Goal: Information Seeking & Learning: Learn about a topic

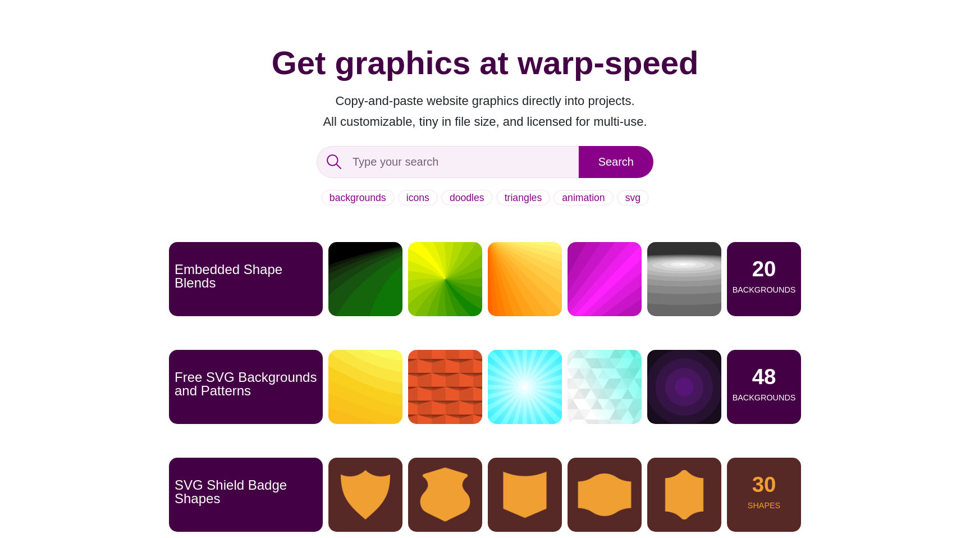
scroll to position [65, 0]
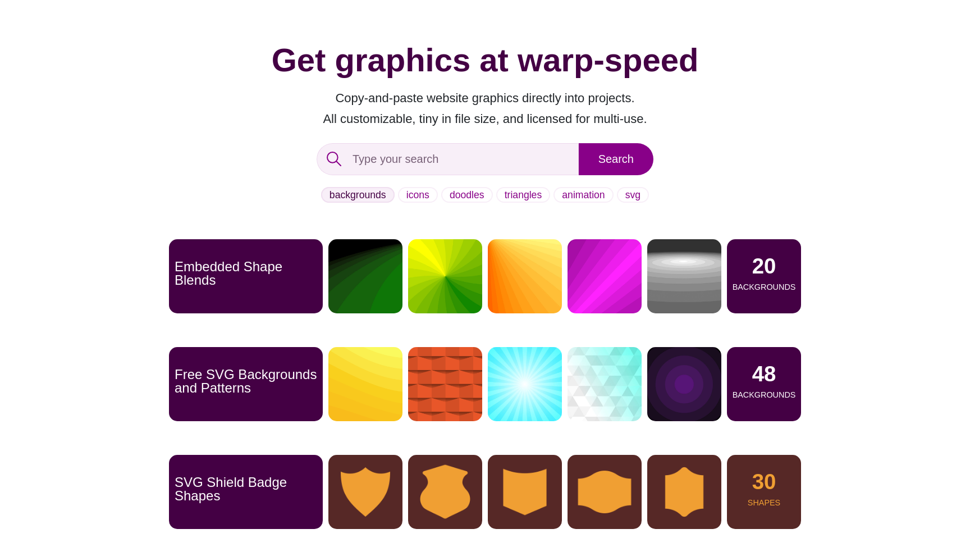
click at [356, 192] on link "backgrounds" at bounding box center [358, 195] width 74 height 16
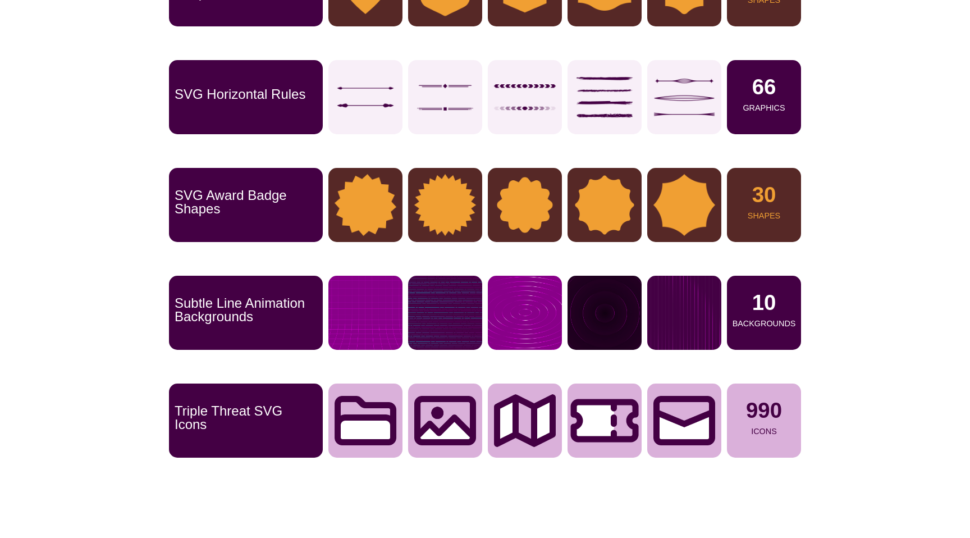
scroll to position [0, 0]
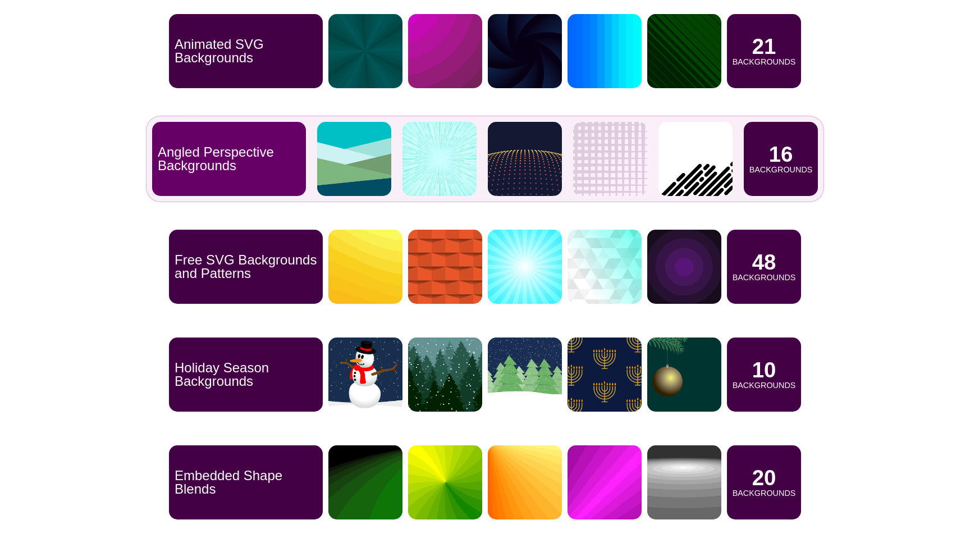
scroll to position [406, 0]
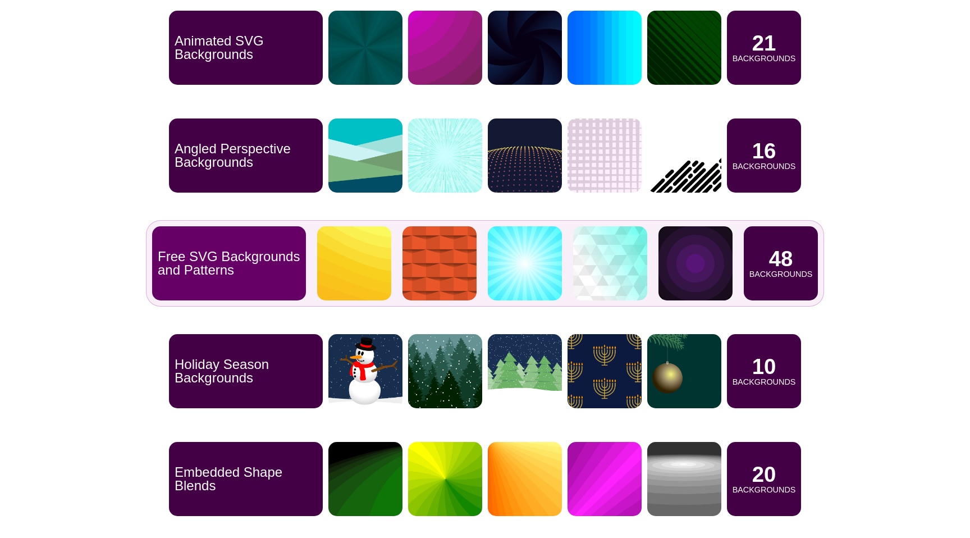
click at [266, 248] on div "Free SVG Backgrounds and Patterns" at bounding box center [229, 263] width 154 height 74
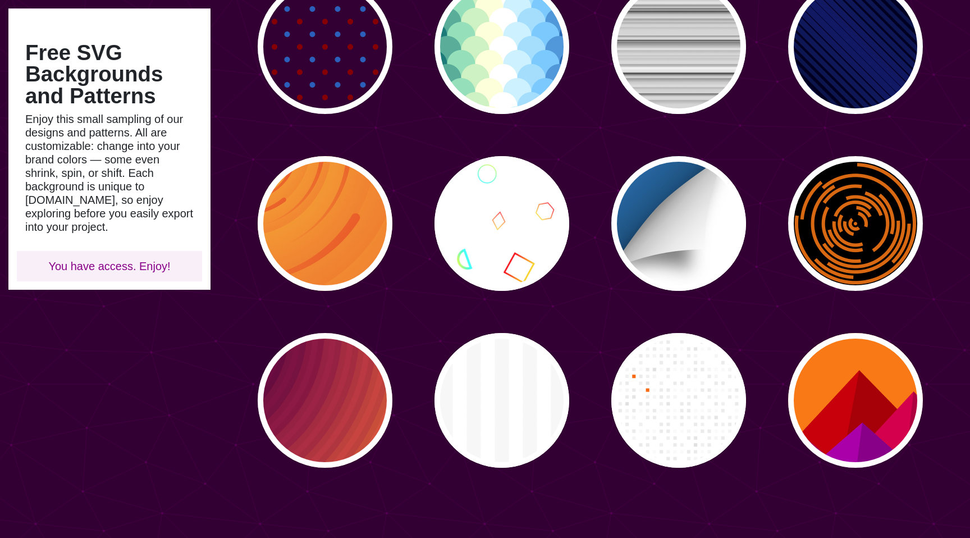
scroll to position [1743, 0]
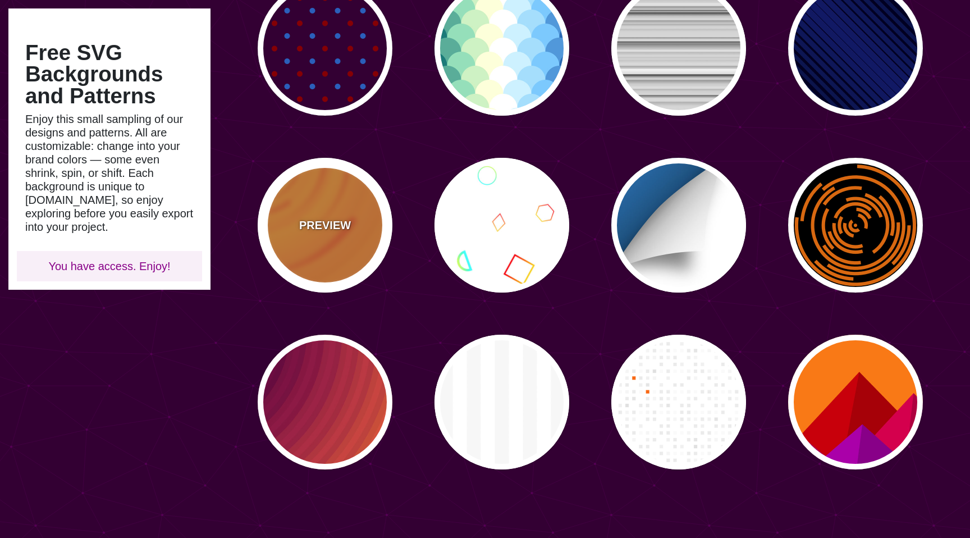
click at [317, 236] on div "PREVIEW" at bounding box center [325, 225] width 135 height 135
type input "#EE5522"
type input "#FFBB33"
type input "0"
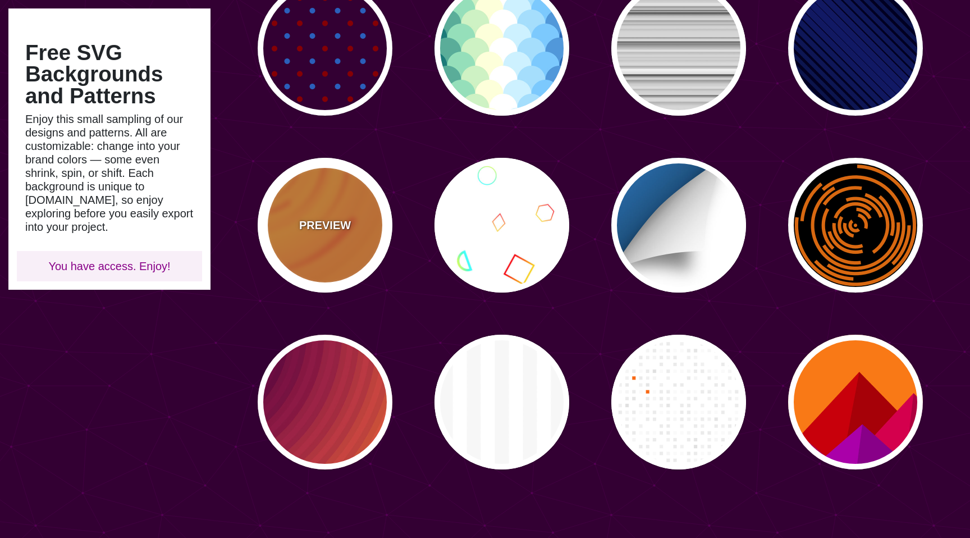
type input "0"
type input "0.1"
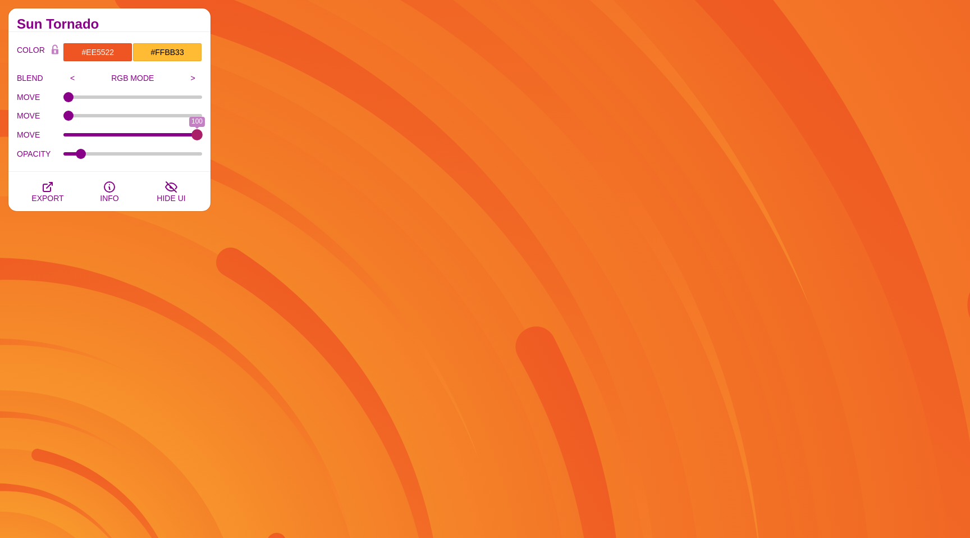
drag, startPoint x: 70, startPoint y: 133, endPoint x: 252, endPoint y: 151, distance: 182.8
type input "100"
click at [203, 137] on input "MOVE" at bounding box center [132, 135] width 139 height 4
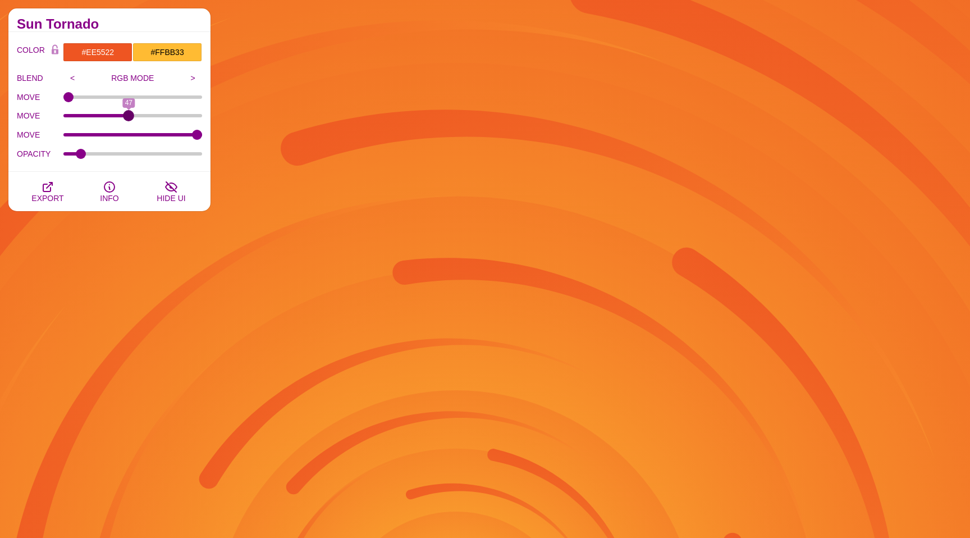
drag, startPoint x: 69, startPoint y: 112, endPoint x: 128, endPoint y: 127, distance: 60.8
type input "47"
click at [128, 118] on input "MOVE" at bounding box center [132, 115] width 139 height 4
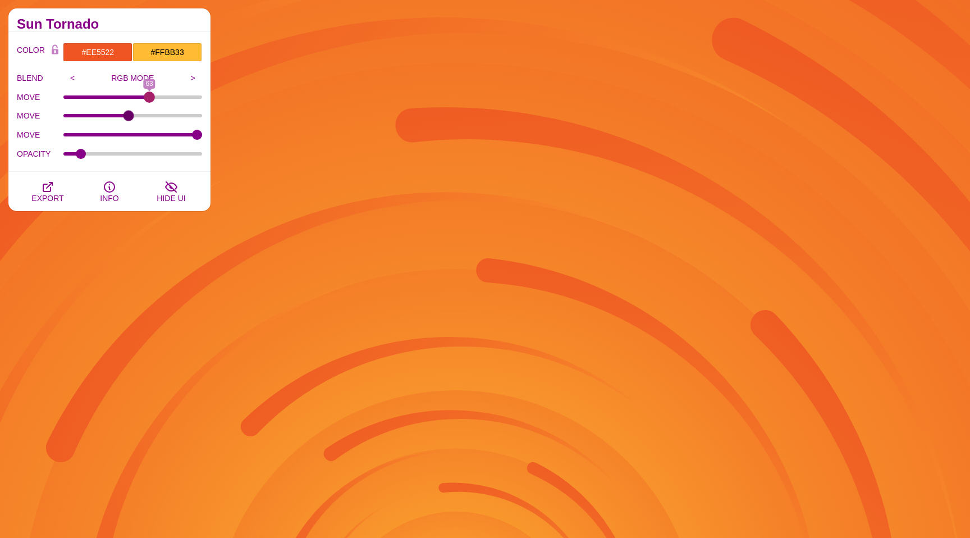
drag, startPoint x: 64, startPoint y: 93, endPoint x: 149, endPoint y: 105, distance: 86.2
type input "63"
click at [149, 99] on input "MOVE" at bounding box center [132, 97] width 139 height 4
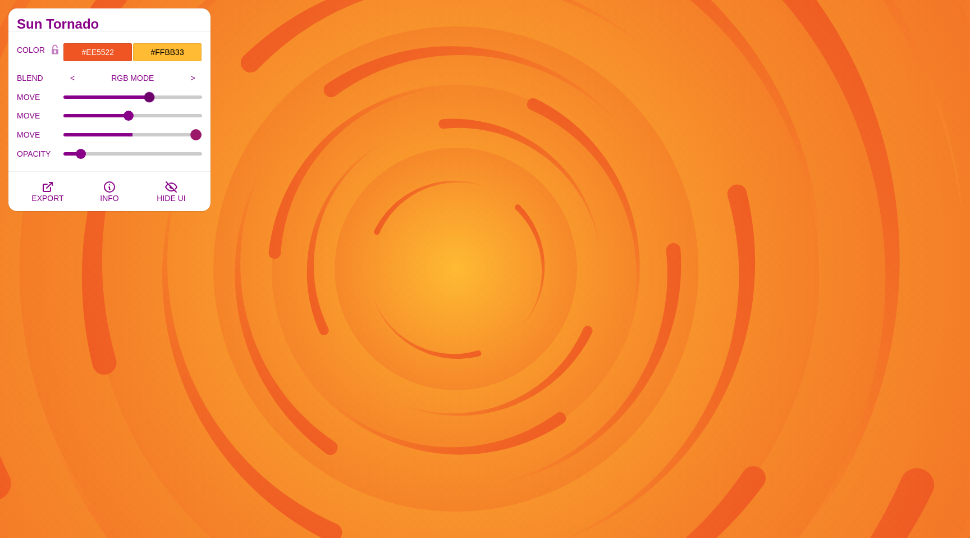
type input "100"
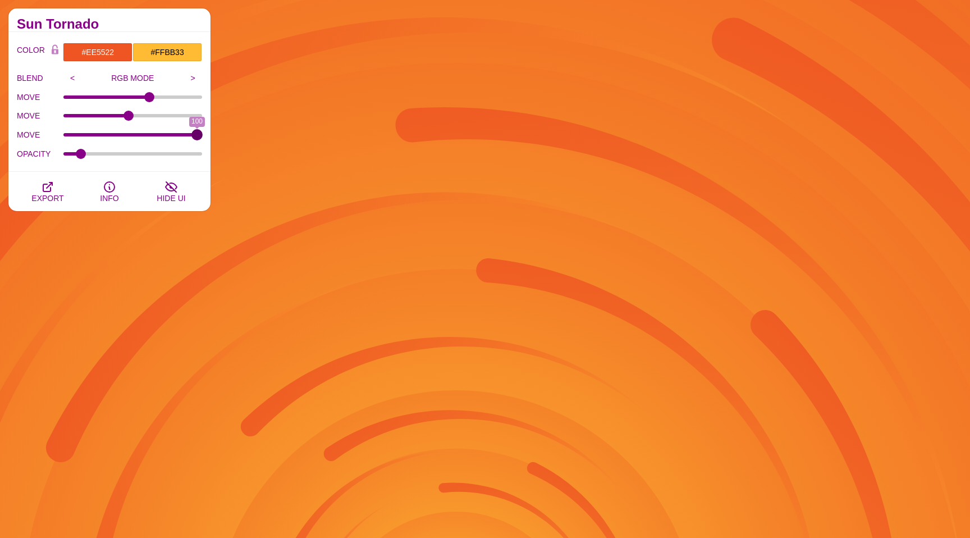
drag, startPoint x: 191, startPoint y: 134, endPoint x: 258, endPoint y: 151, distance: 69.1
click at [203, 137] on input "MOVE" at bounding box center [132, 135] width 139 height 4
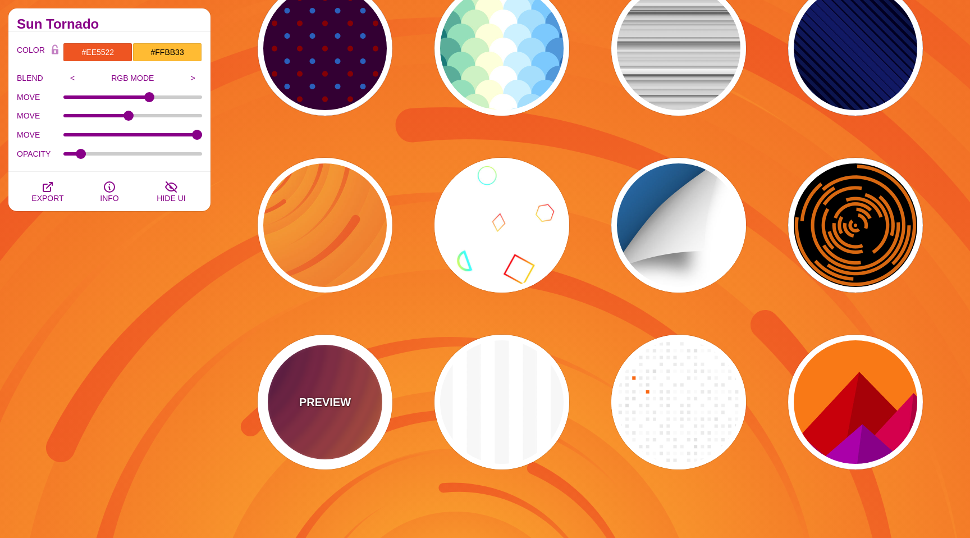
click at [320, 414] on div "PREVIEW" at bounding box center [325, 402] width 135 height 135
type input "#FF9D00"
type input "#210024"
type input "70"
type input "0.05"
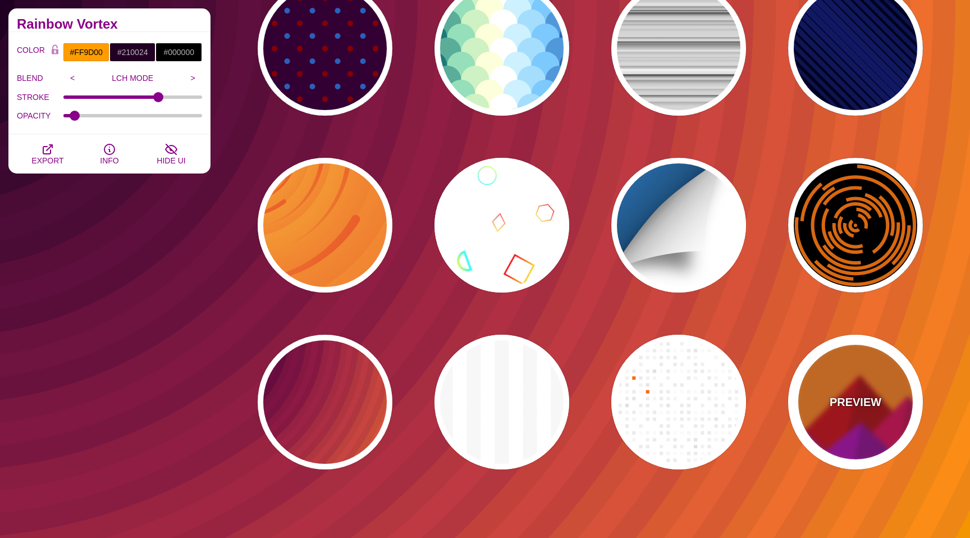
click at [865, 428] on div "PREVIEW" at bounding box center [856, 402] width 135 height 135
type input "#FF7700"
type input "#CC0000"
type input "#AA00AA"
type input "#AA0000"
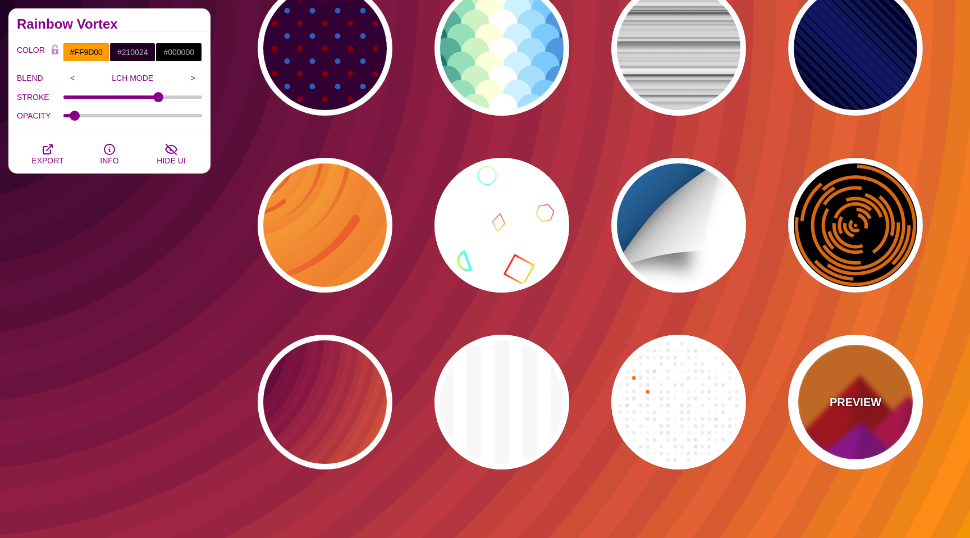
type input "#880088"
type input "0"
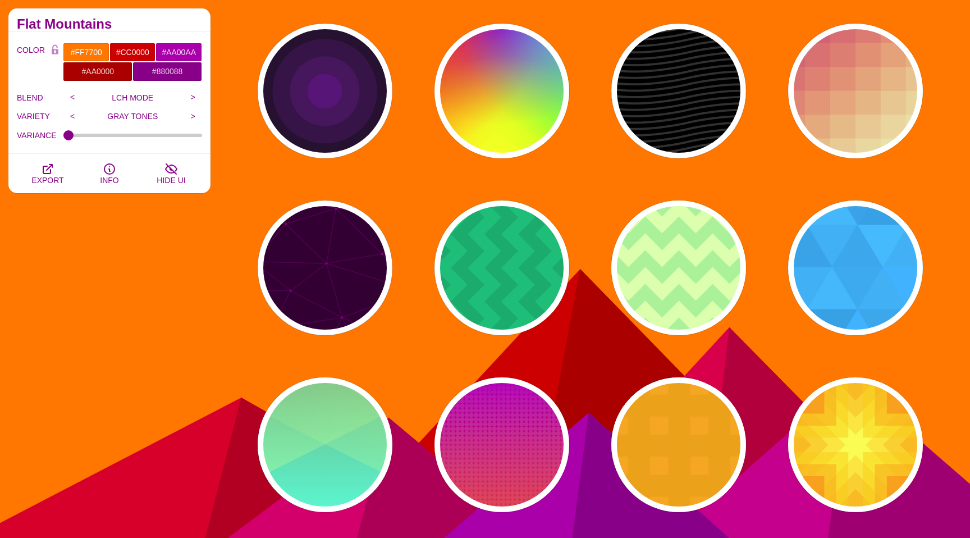
scroll to position [291, 0]
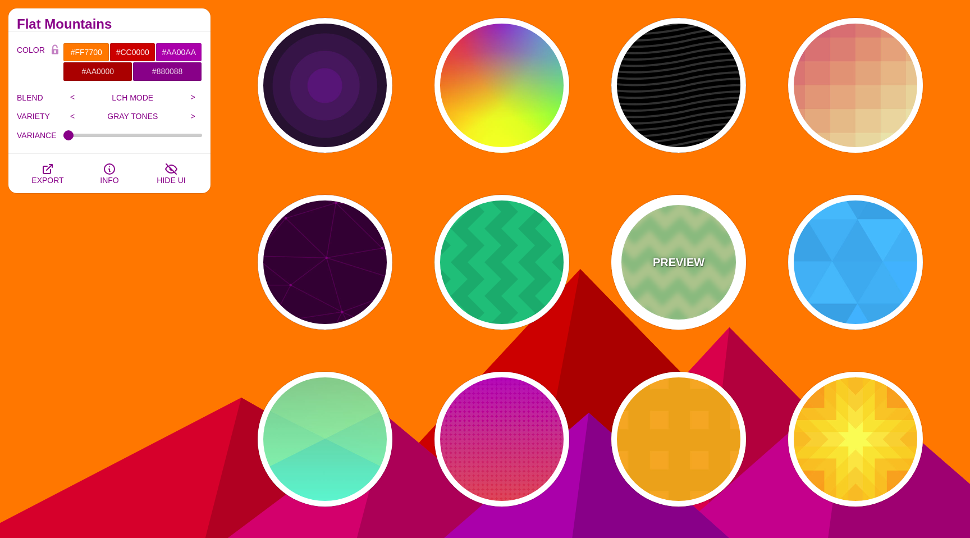
click at [677, 264] on p "PREVIEW" at bounding box center [679, 262] width 52 height 17
type input "#DDFFAA"
type input "#AAEE99"
type input "120"
type input "1"
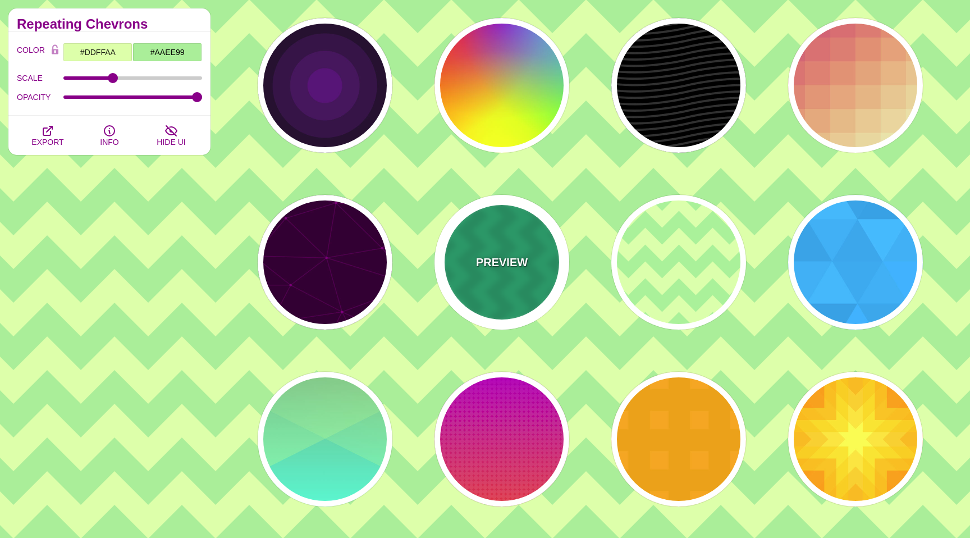
click at [495, 264] on p "PREVIEW" at bounding box center [502, 262] width 52 height 17
type input "#00BB77"
type input "#000000"
type input "0.1"
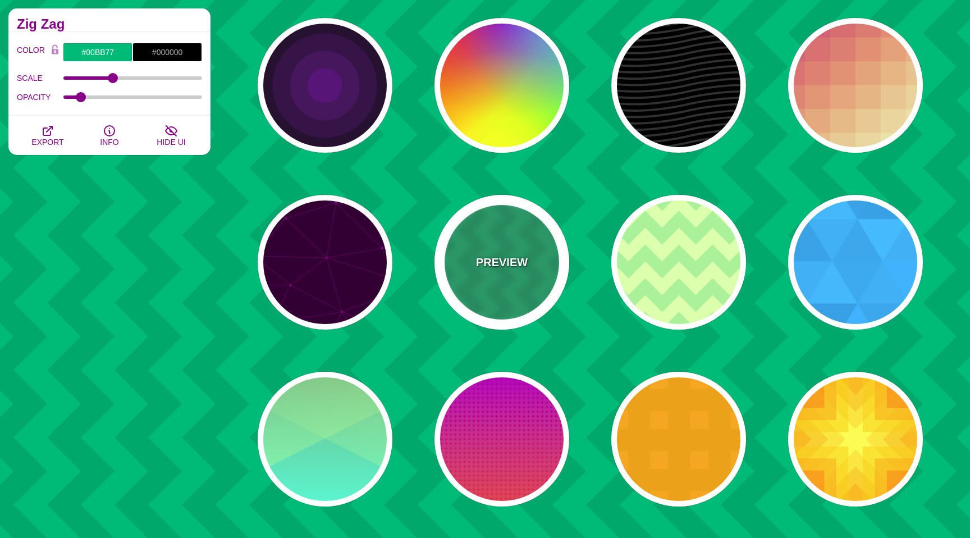
scroll to position [0, 0]
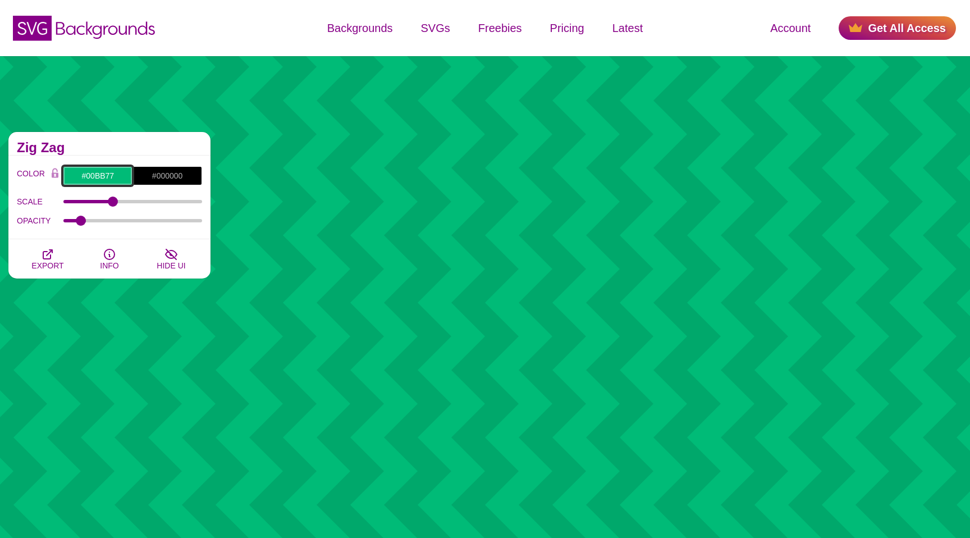
click at [99, 172] on input "#00BB77" at bounding box center [98, 175] width 70 height 19
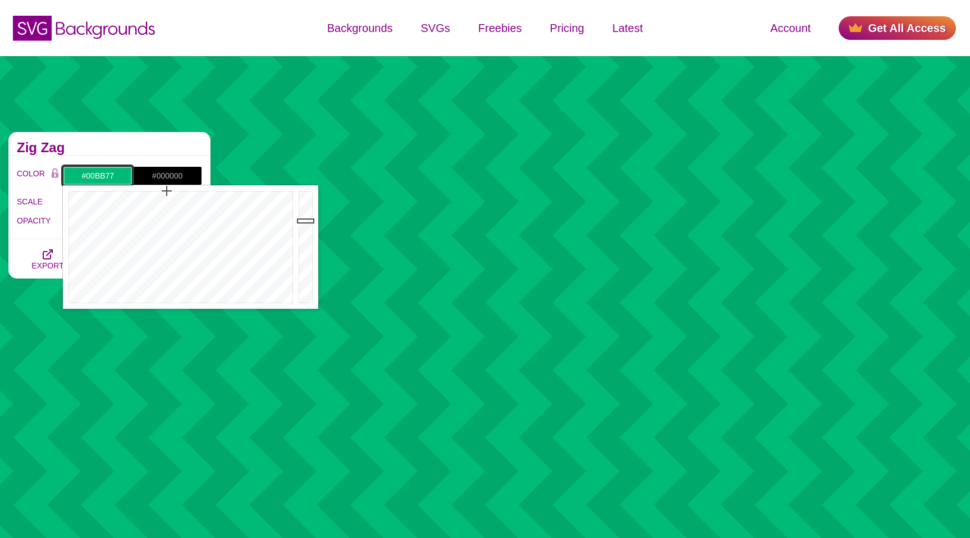
paste input "f71ef8"
type input "#F71EF8"
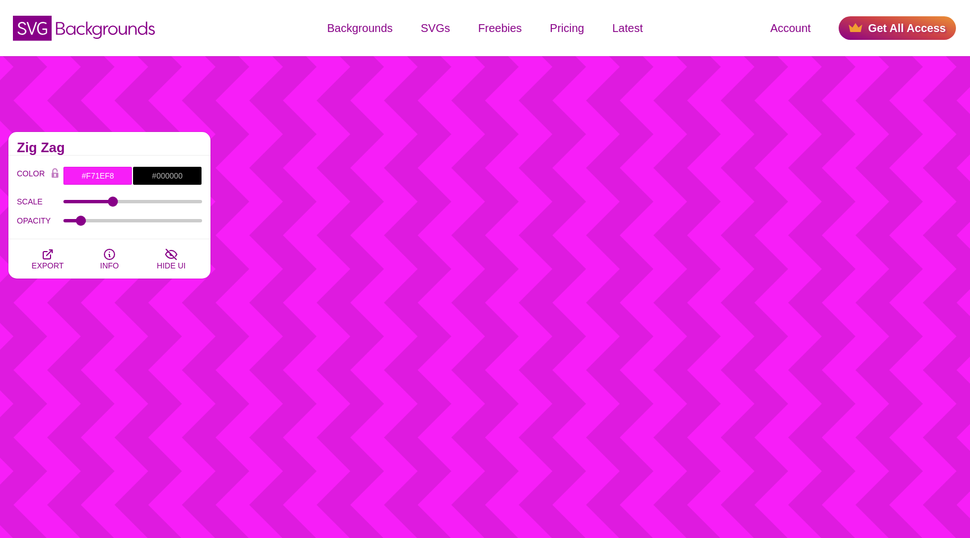
click at [126, 145] on h2 "Zig Zag" at bounding box center [109, 147] width 185 height 9
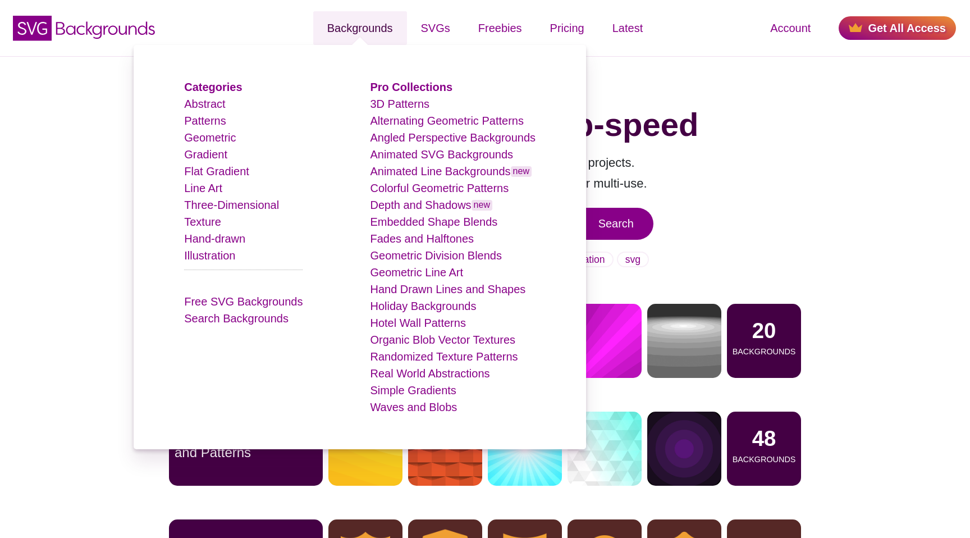
click at [333, 39] on link "Backgrounds" at bounding box center [360, 28] width 94 height 34
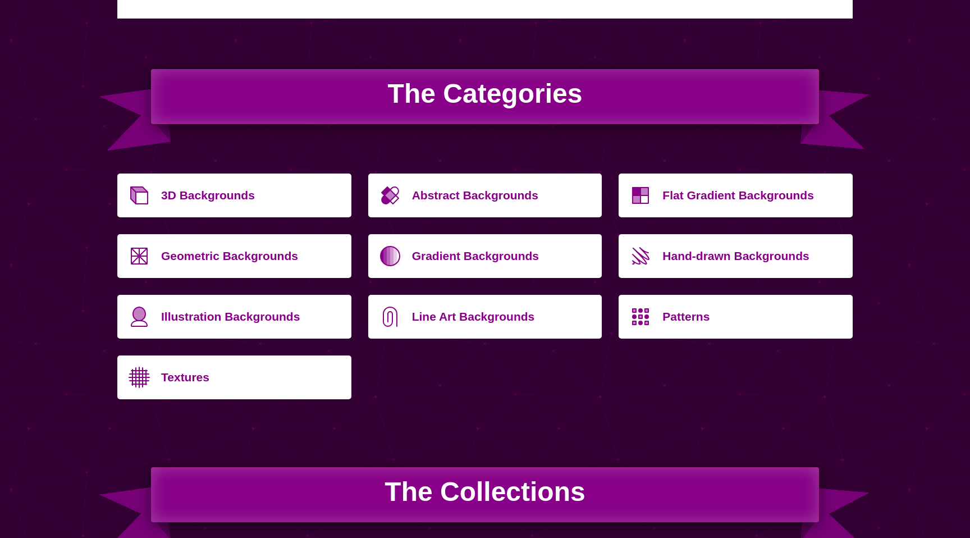
scroll to position [354, 0]
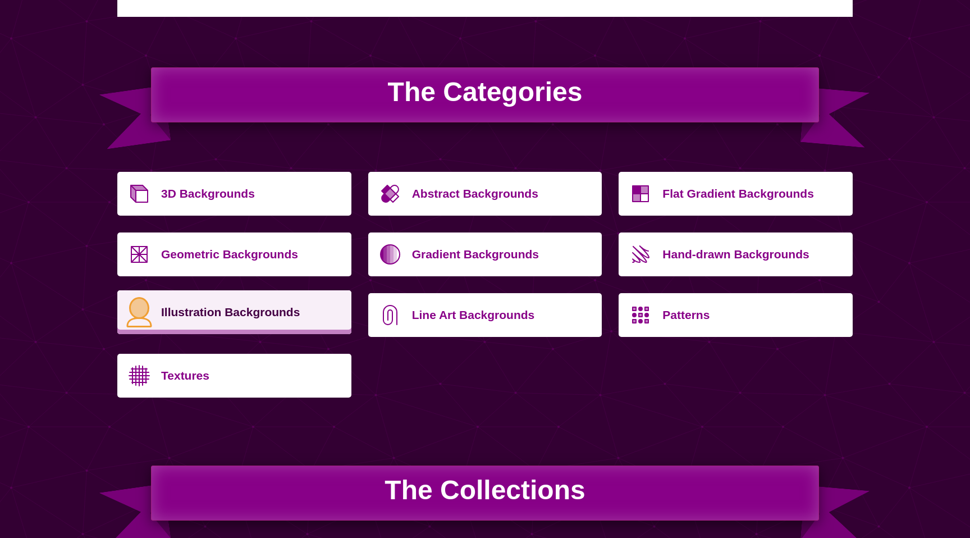
click at [229, 321] on p "Illustration Backgrounds" at bounding box center [252, 312] width 182 height 27
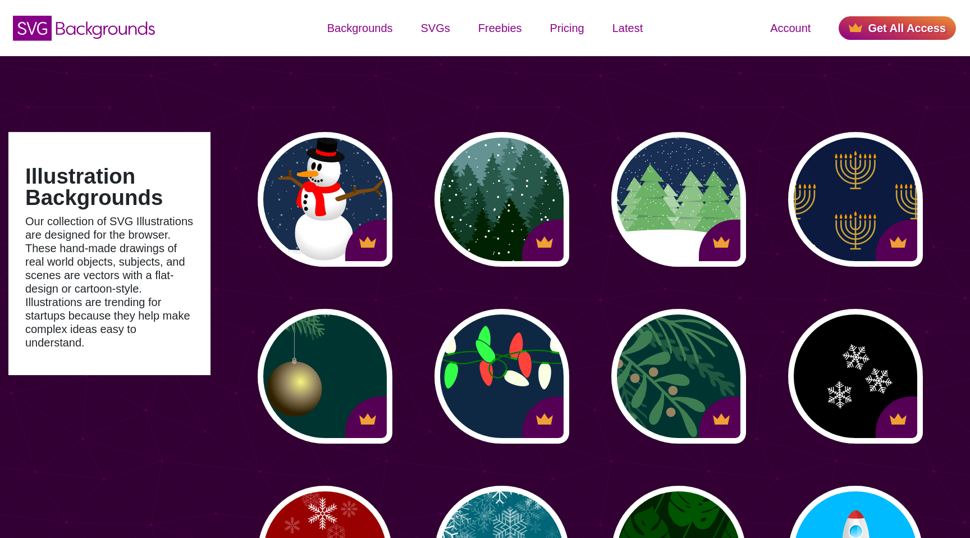
type input "#450057"
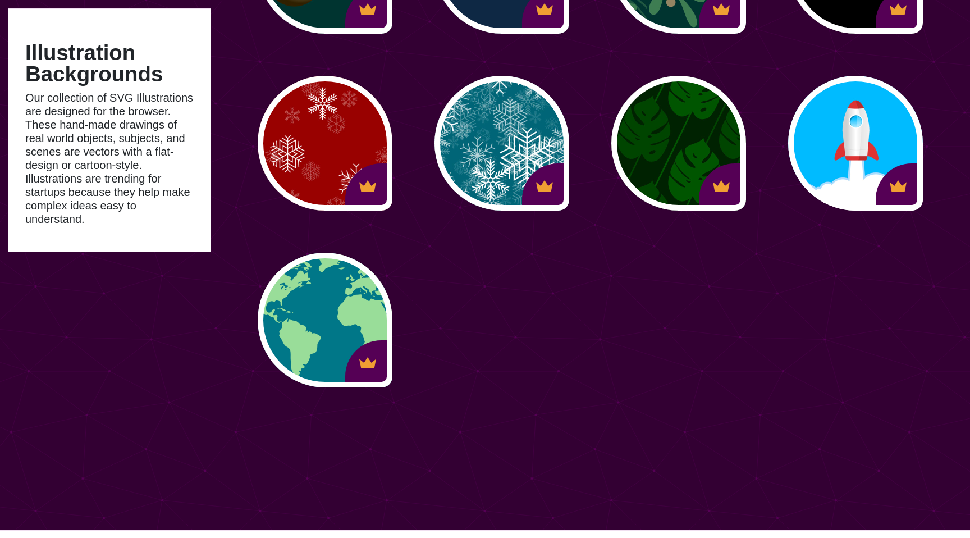
scroll to position [432, 0]
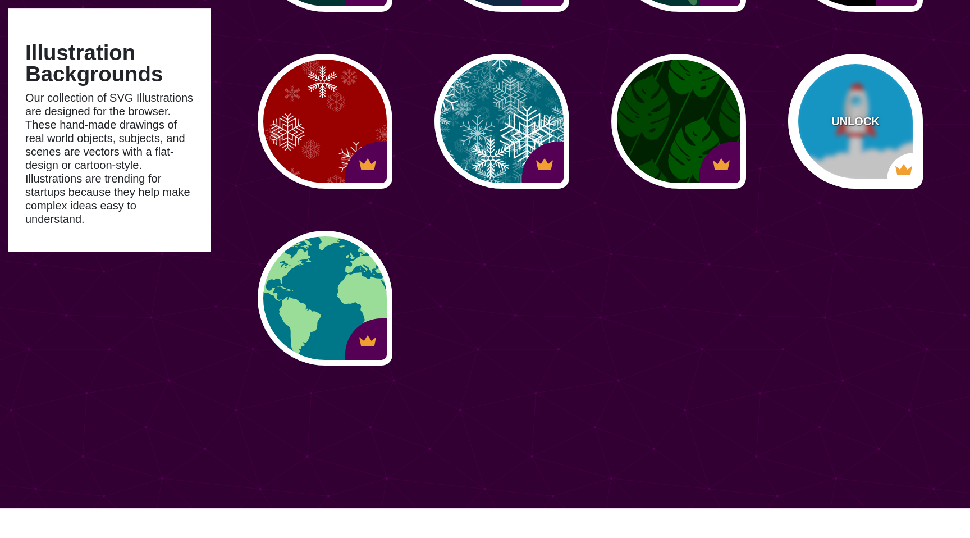
click at [839, 151] on div "UNLOCK" at bounding box center [856, 121] width 135 height 135
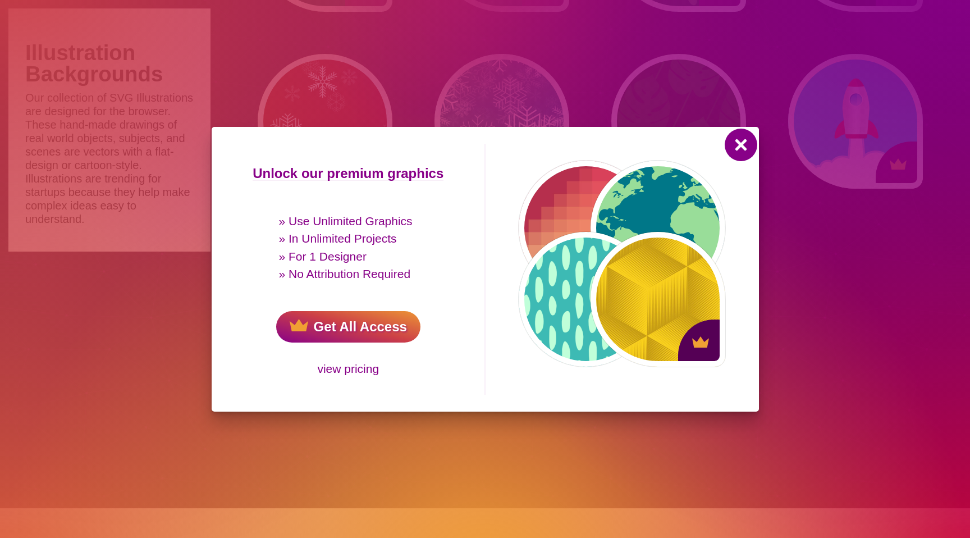
click at [741, 143] on button at bounding box center [741, 144] width 27 height 27
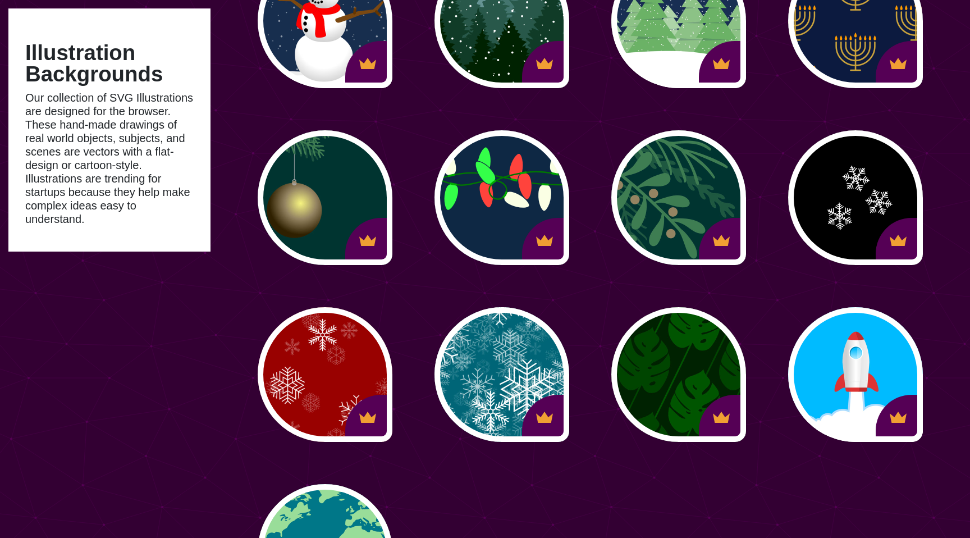
scroll to position [0, 0]
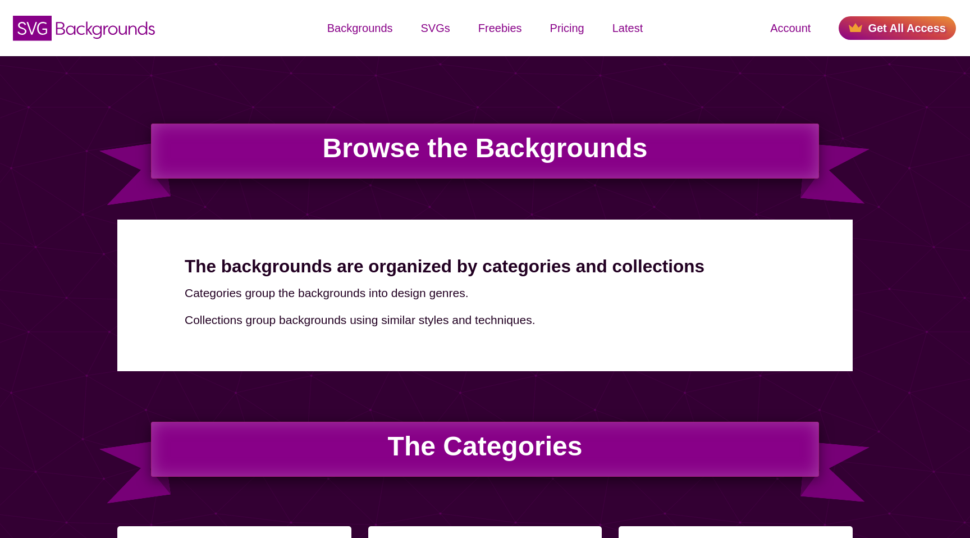
scroll to position [354, 0]
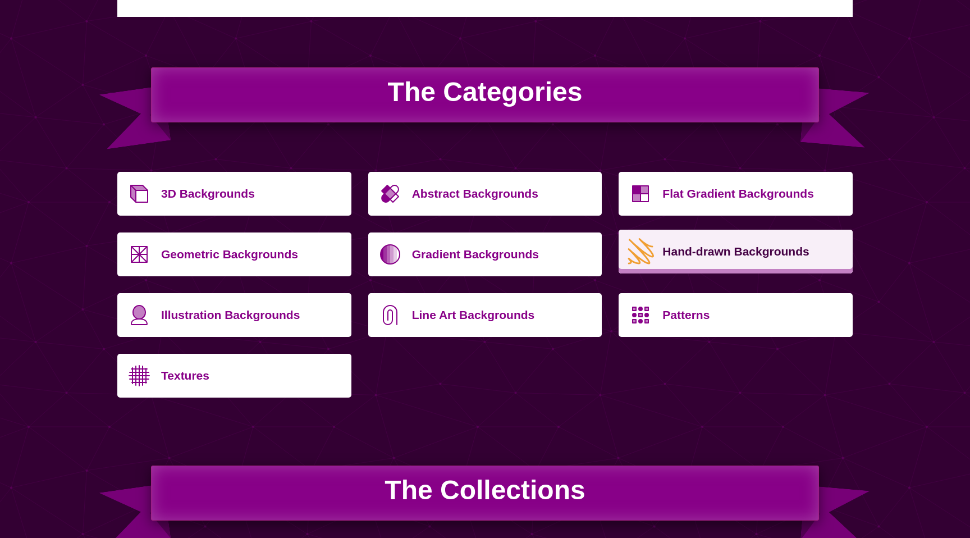
click at [718, 262] on p "Hand-drawn Backgrounds" at bounding box center [754, 251] width 182 height 27
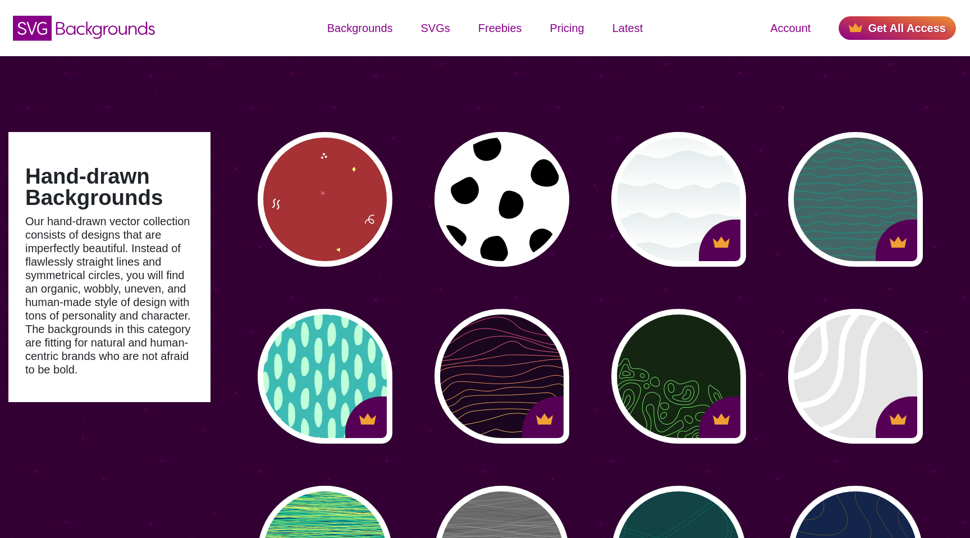
type input "#450057"
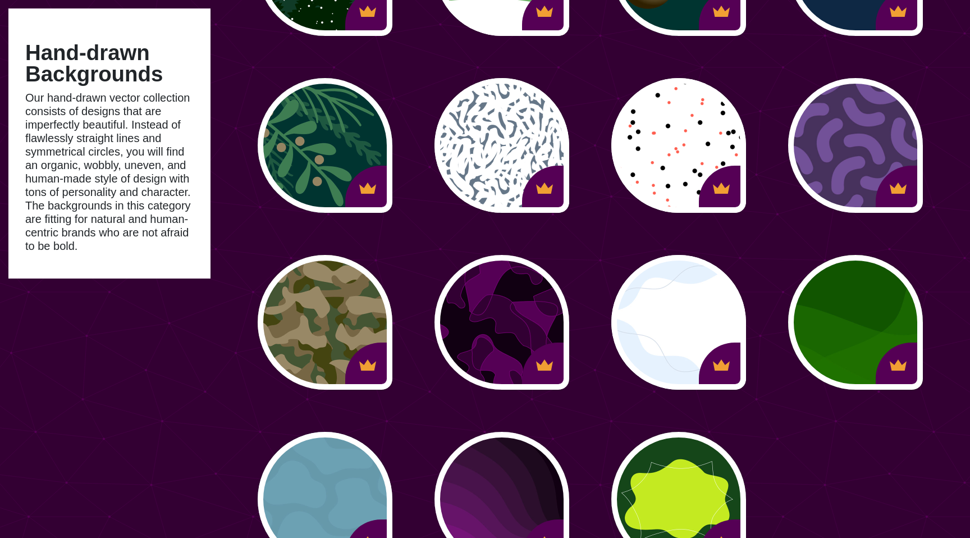
scroll to position [939, 0]
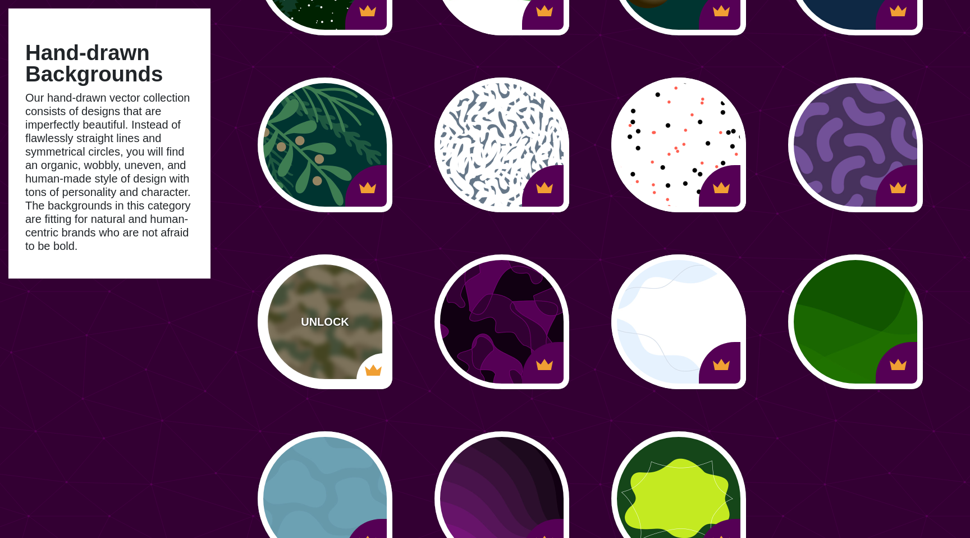
click at [320, 330] on p "UNLOCK" at bounding box center [325, 321] width 48 height 17
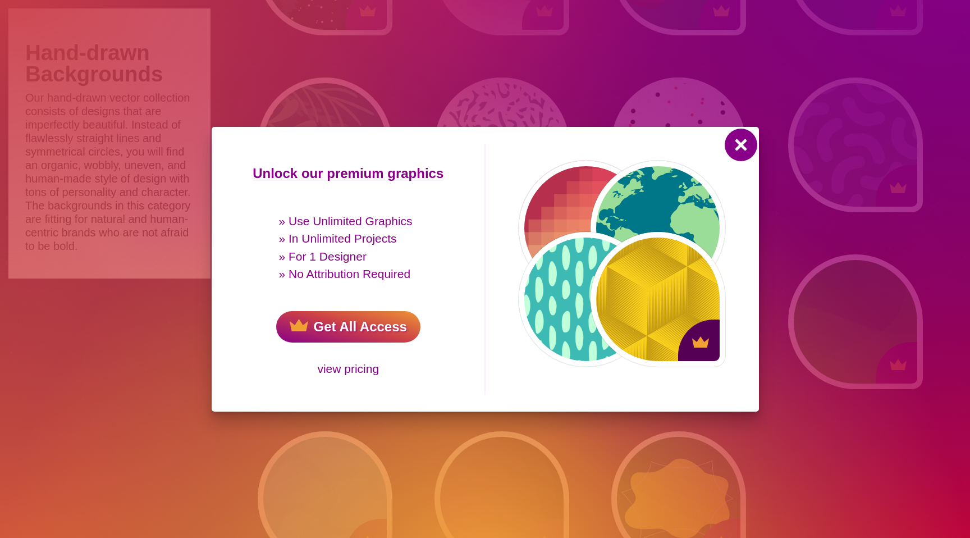
click at [735, 148] on button at bounding box center [741, 144] width 27 height 27
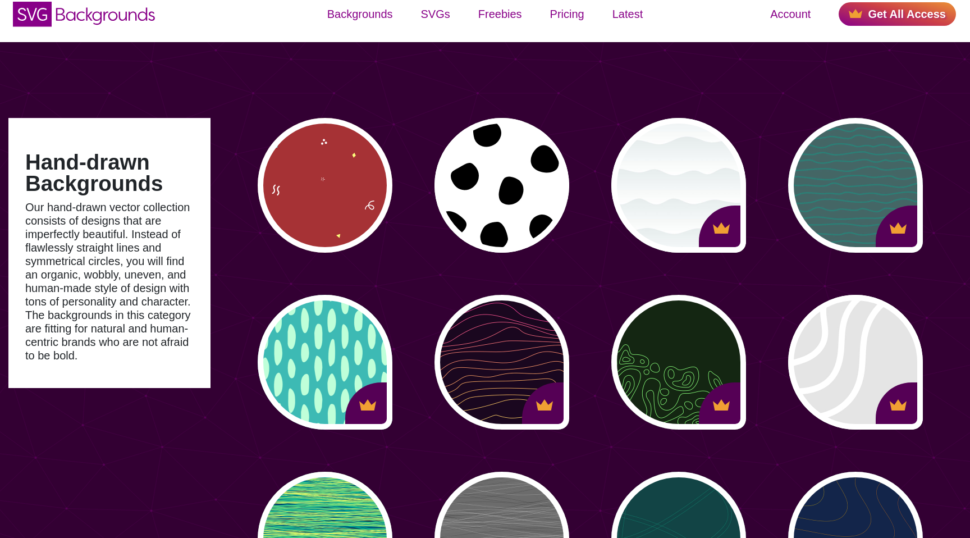
scroll to position [0, 0]
